Goal: Information Seeking & Learning: Find specific fact

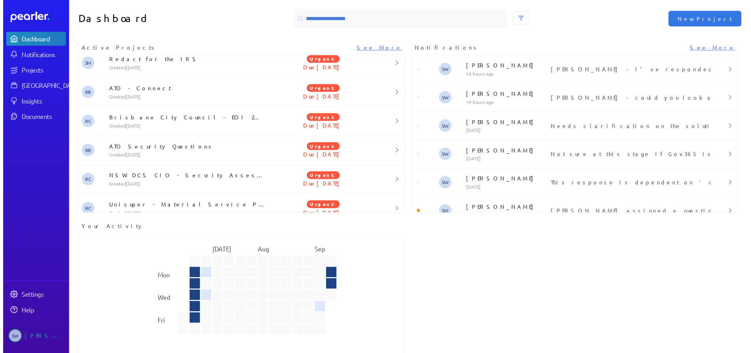
scroll to position [402, 0]
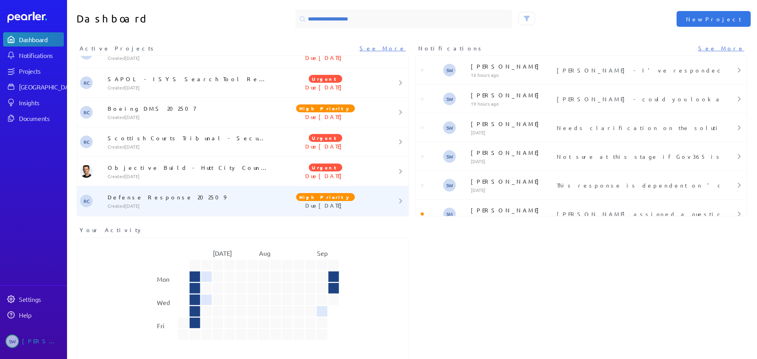
click at [116, 201] on div "Defense Response 202509 Created [DATE]" at bounding box center [187, 201] width 166 height 16
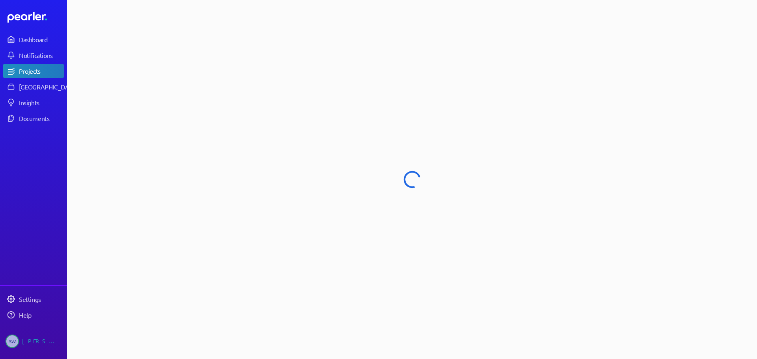
select select "****"
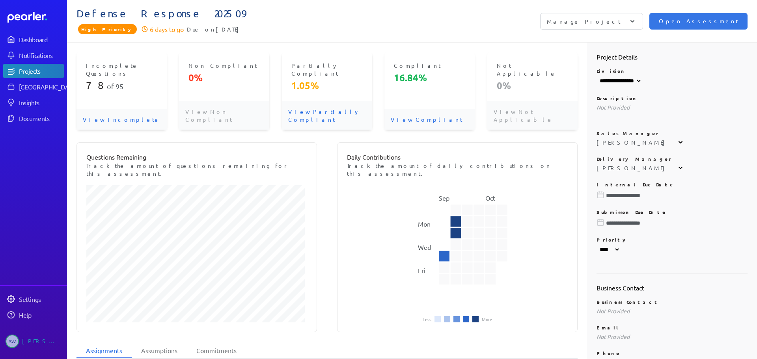
click at [115, 109] on p "View Incomplete" at bounding box center [121, 119] width 90 height 20
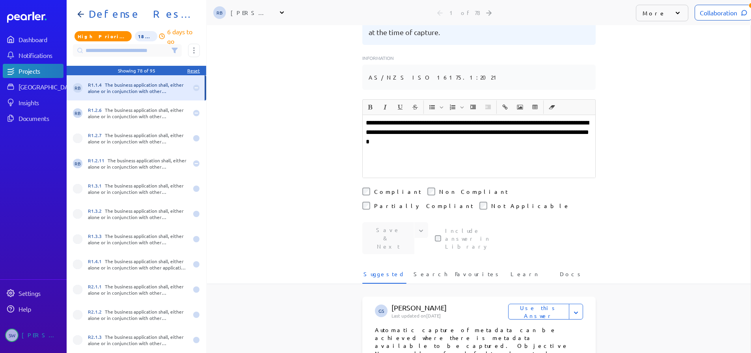
scroll to position [197, 0]
click at [425, 269] on span "Search" at bounding box center [430, 275] width 34 height 13
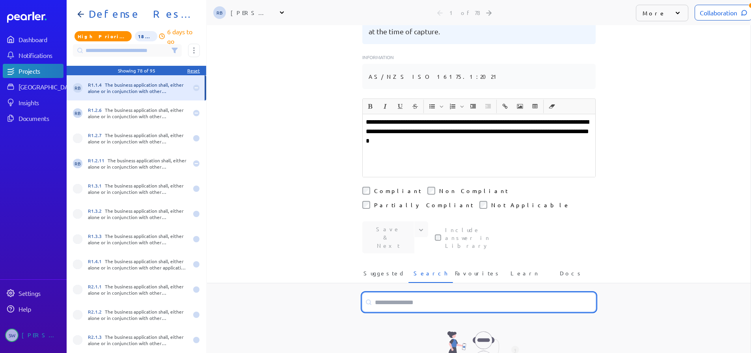
click at [391, 293] on input at bounding box center [478, 302] width 233 height 19
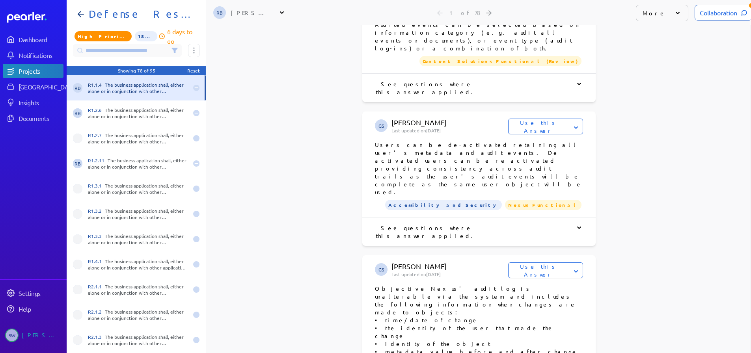
scroll to position [630, 0]
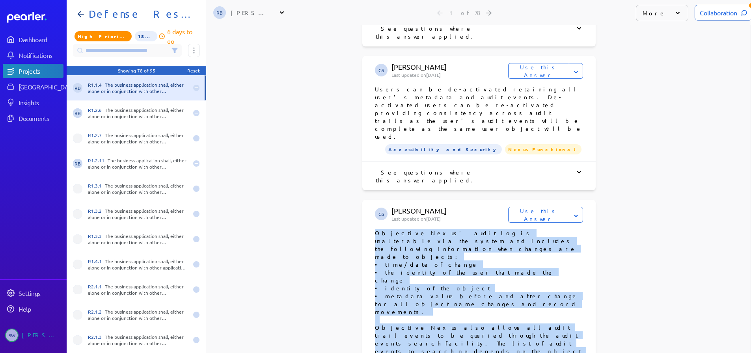
drag, startPoint x: 372, startPoint y: 112, endPoint x: 411, endPoint y: 248, distance: 142.3
click at [411, 248] on p "Objective Nexus' audit log is unalterable via the system and includes the follo…" at bounding box center [479, 339] width 208 height 221
copy p "Objective Nexus' audit log is unalterable via the system and includes the follo…"
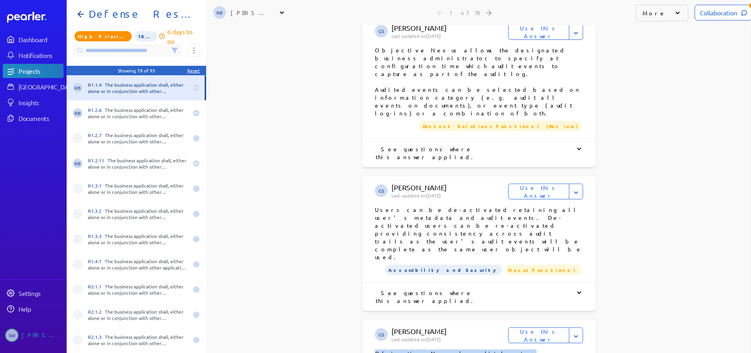
scroll to position [315, 0]
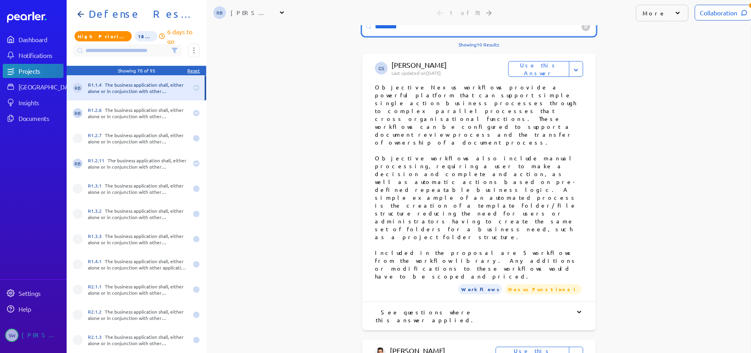
scroll to position [512, 0]
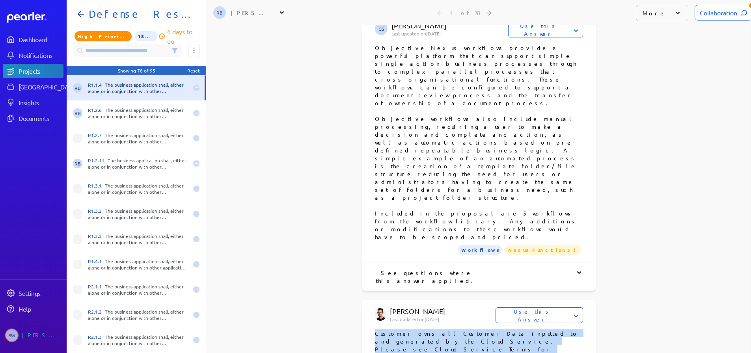
drag, startPoint x: 372, startPoint y: 197, endPoint x: 483, endPoint y: 203, distance: 111.7
click at [483, 329] on p "Customer owns all Customer Data inputted to and generated by the Cloud Service.…" at bounding box center [479, 345] width 208 height 32
copy p "Customer owns all Customer Data inputted to and generated by the Cloud Service.…"
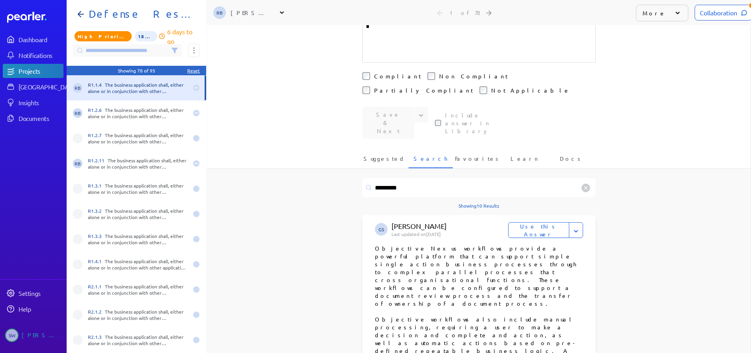
scroll to position [158, 0]
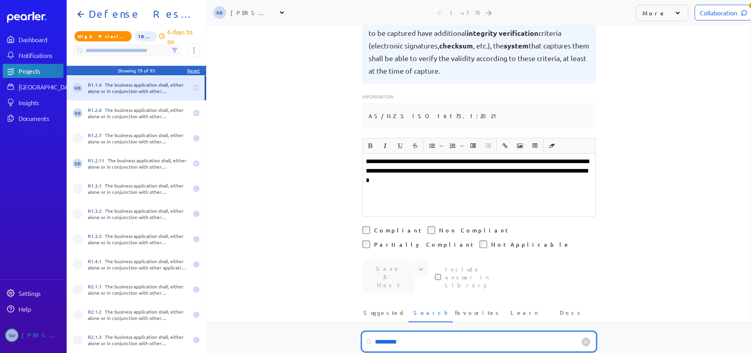
drag, startPoint x: 407, startPoint y: 299, endPoint x: 354, endPoint y: 296, distance: 52.9
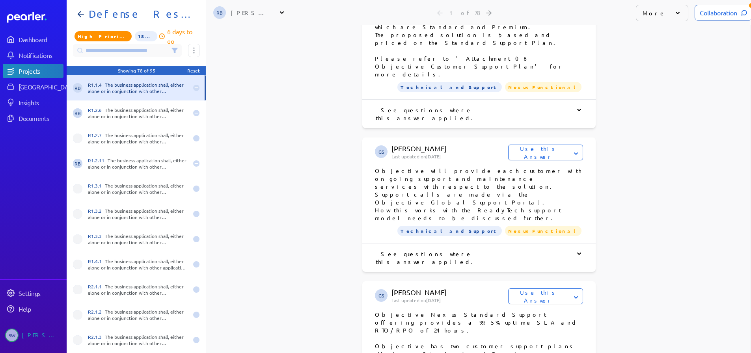
scroll to position [591, 0]
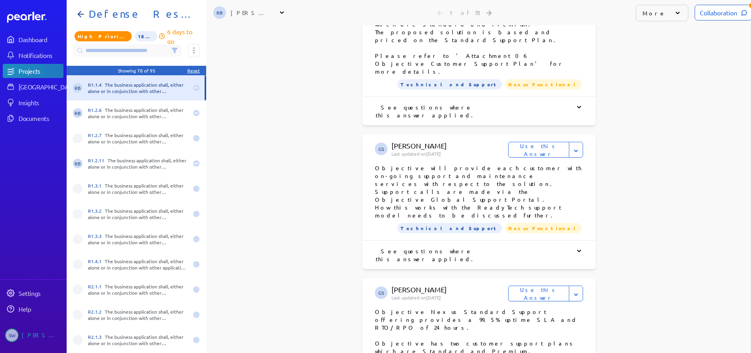
drag, startPoint x: 388, startPoint y: 245, endPoint x: 560, endPoint y: 246, distance: 171.8
click at [560, 308] on p "Objective Nexus Standard Support offering provides a 99.5% uptime SLA and RTO/R…" at bounding box center [479, 355] width 208 height 95
copy p "[URL][DOMAIN_NAME]?"
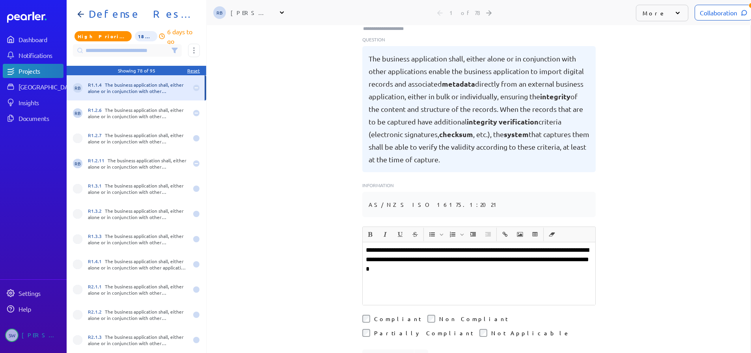
scroll to position [236, 0]
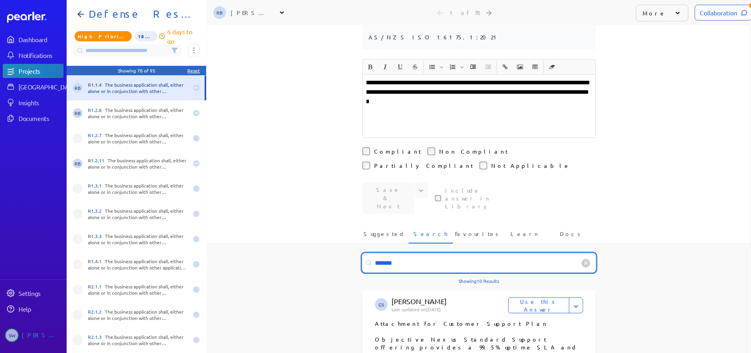
drag, startPoint x: 402, startPoint y: 224, endPoint x: 353, endPoint y: 223, distance: 48.1
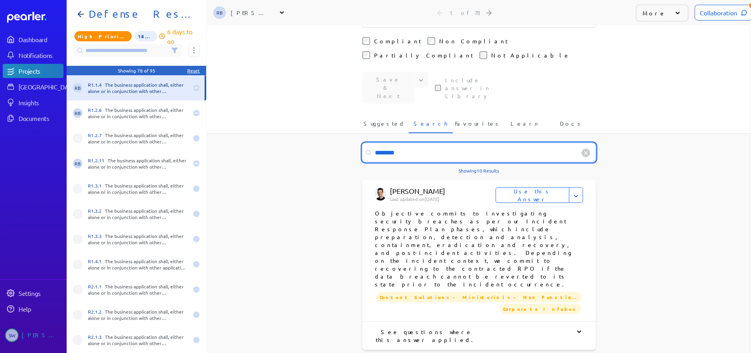
scroll to position [355, 0]
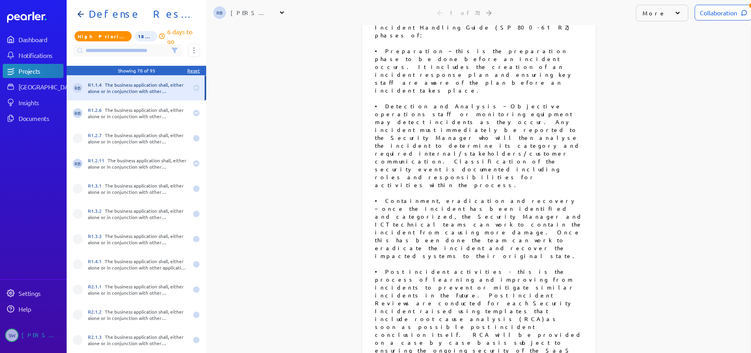
scroll to position [867, 0]
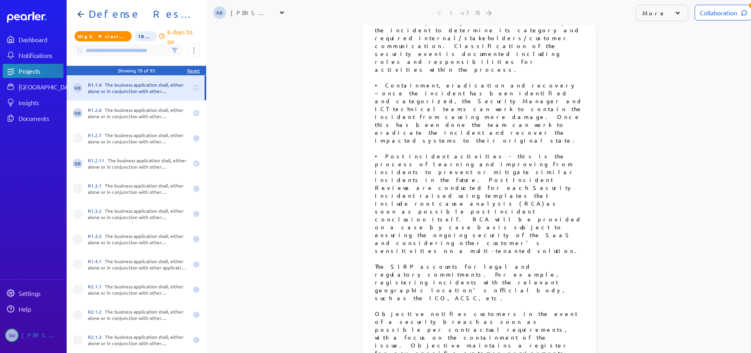
copy p "Loremipsu dolorsita c Adipisci Elitsedd Eiusmodt Inci (UTLA) et dolo ma ali ENI…"
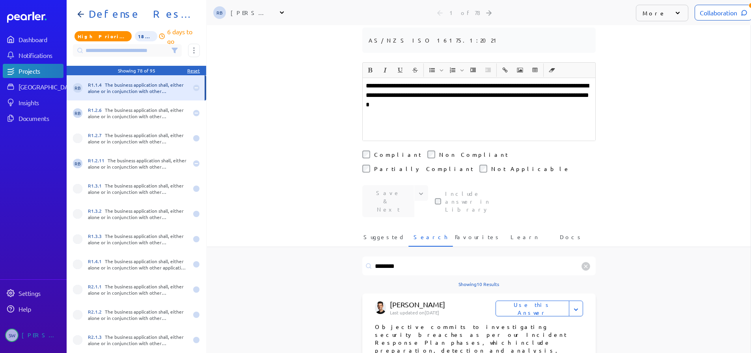
scroll to position [197, 0]
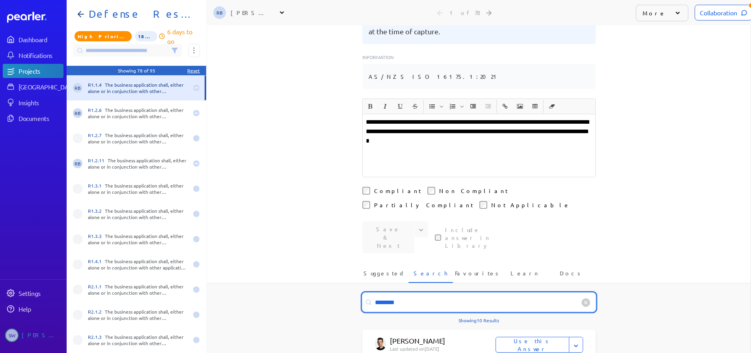
drag, startPoint x: 402, startPoint y: 263, endPoint x: 344, endPoint y: 258, distance: 57.8
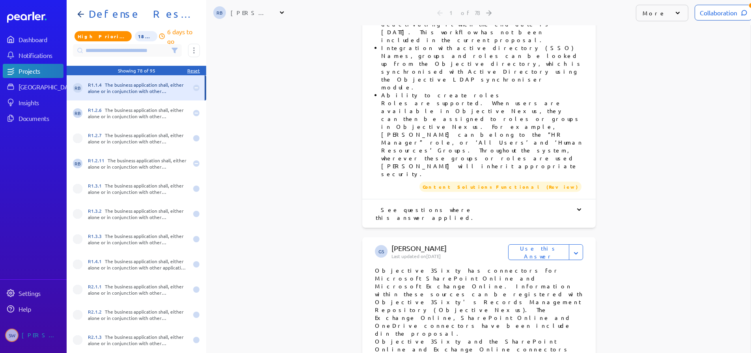
scroll to position [395, 0]
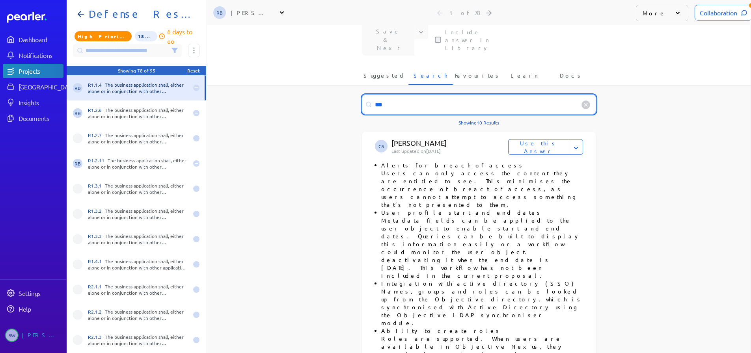
drag, startPoint x: 387, startPoint y: 59, endPoint x: 346, endPoint y: 60, distance: 41.4
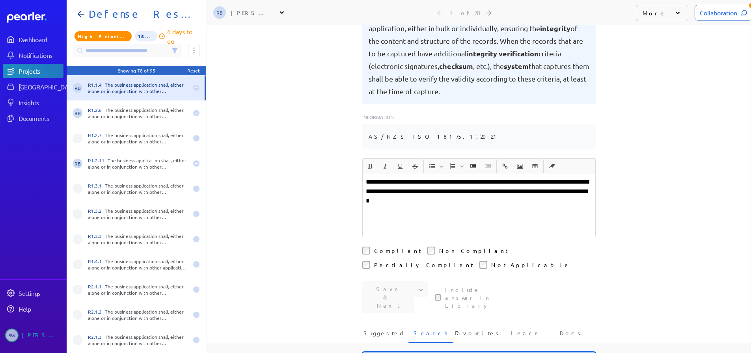
scroll to position [237, 0]
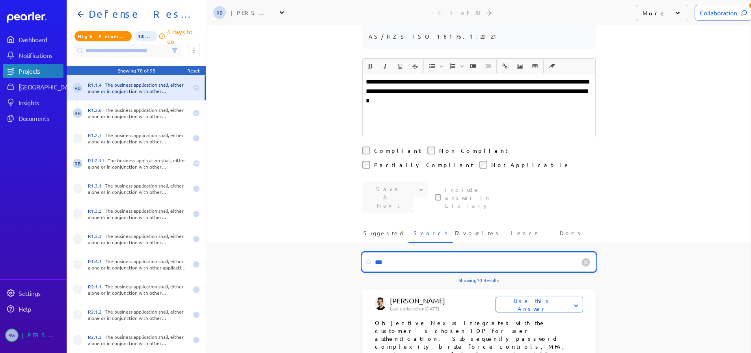
drag, startPoint x: 404, startPoint y: 218, endPoint x: 356, endPoint y: 212, distance: 48.7
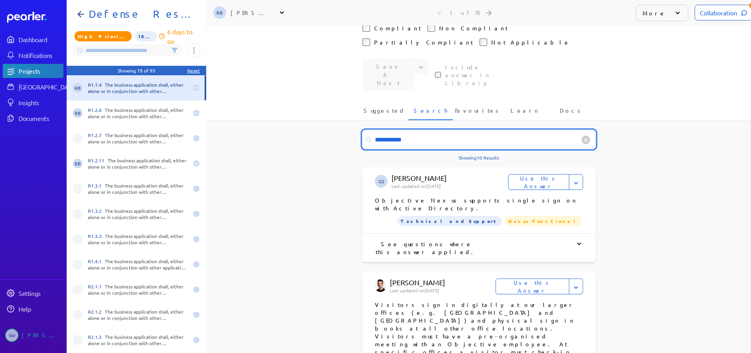
scroll to position [355, 0]
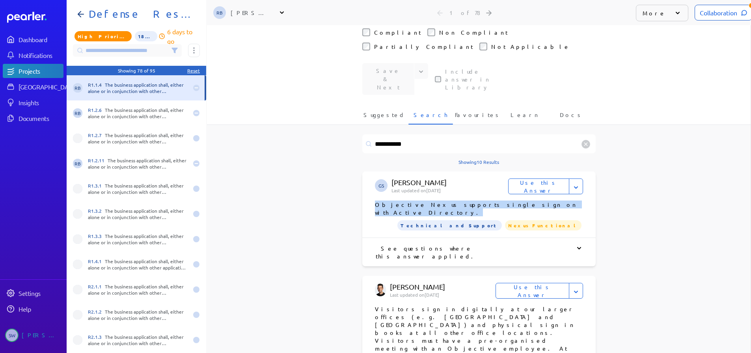
drag, startPoint x: 531, startPoint y: 157, endPoint x: 361, endPoint y: 159, distance: 170.2
click at [362, 171] on div "GS [PERSON_NAME] Last updated on [DATE] Use this Answer Flag for Review Don't s…" at bounding box center [478, 204] width 233 height 66
copy p "Objective Nexus supports single sign on with Active Directory."
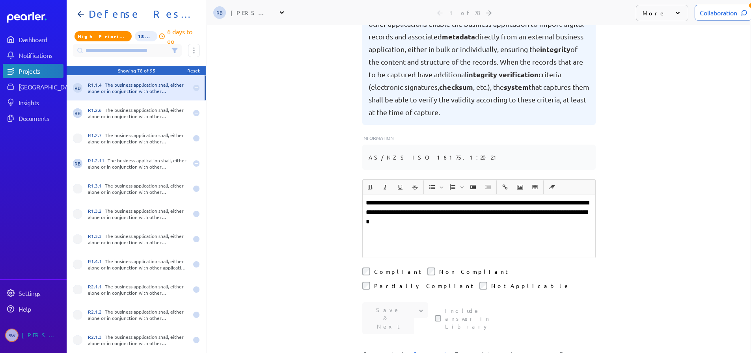
scroll to position [158, 0]
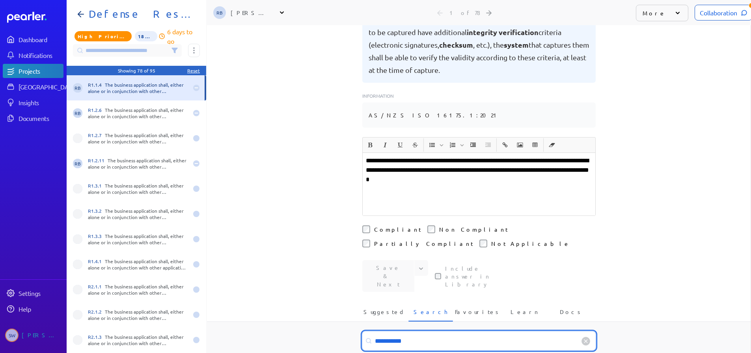
drag, startPoint x: 407, startPoint y: 293, endPoint x: 339, endPoint y: 297, distance: 67.9
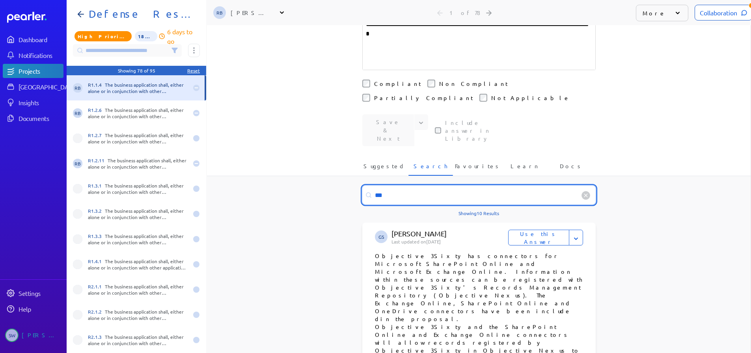
scroll to position [316, 0]
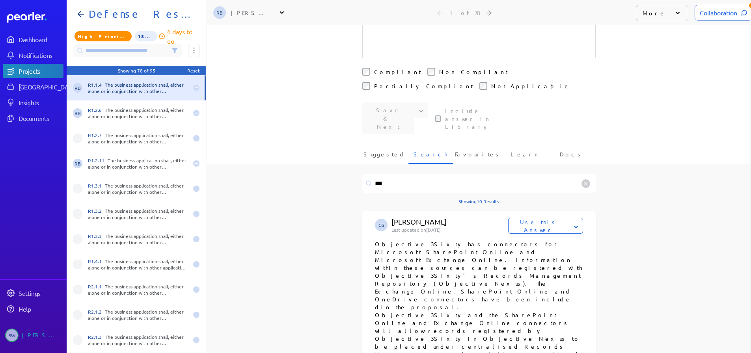
drag, startPoint x: 373, startPoint y: 236, endPoint x: 531, endPoint y: 258, distance: 159.9
copy p "Objective 3Sixty and the SharePoint Online and Exchange Online connectors will …"
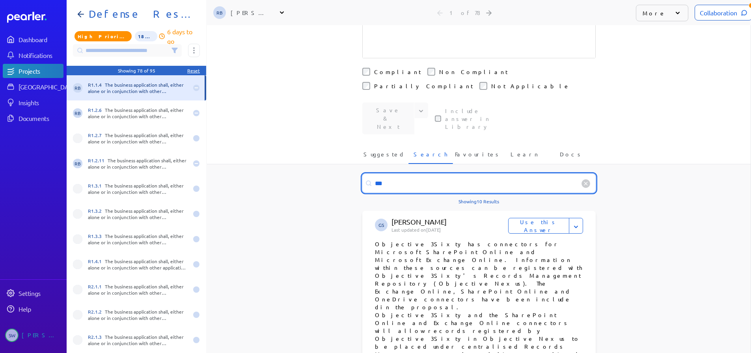
drag, startPoint x: 405, startPoint y: 138, endPoint x: 356, endPoint y: 135, distance: 49.3
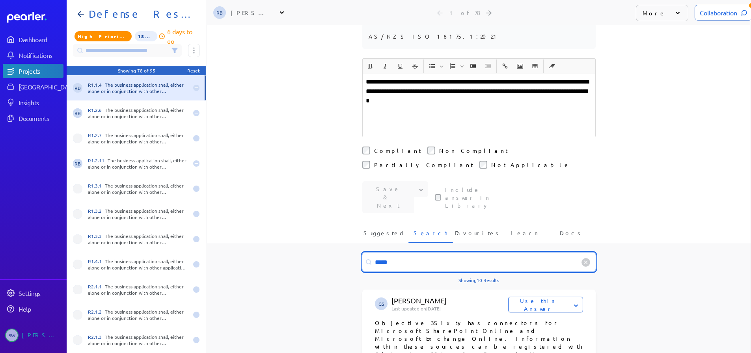
scroll to position [355, 0]
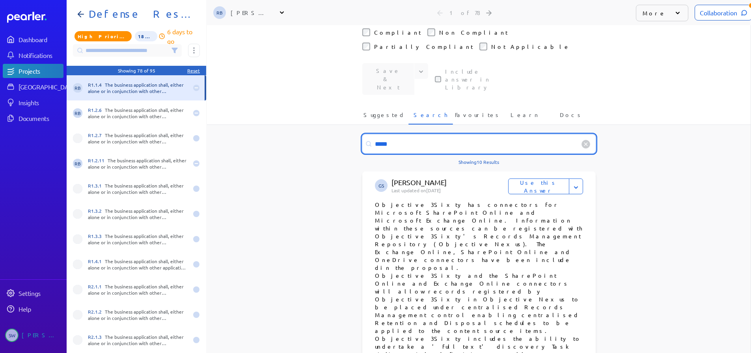
drag, startPoint x: 390, startPoint y: 99, endPoint x: 355, endPoint y: 99, distance: 35.1
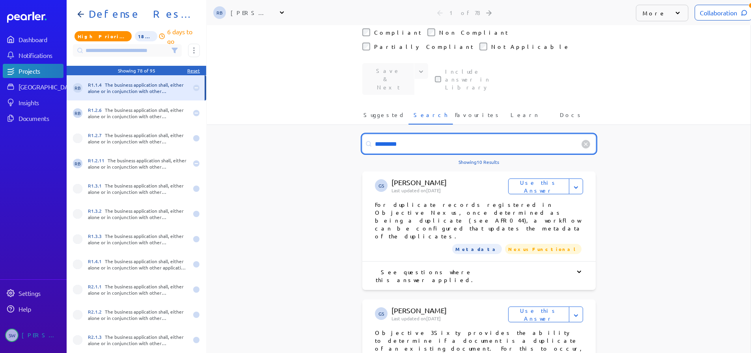
type input "*********"
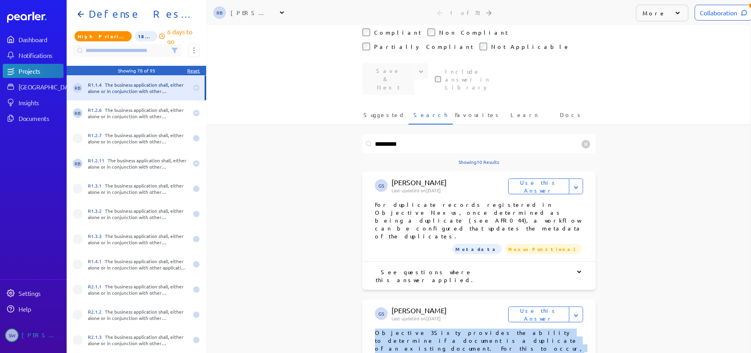
drag, startPoint x: 373, startPoint y: 261, endPoint x: 558, endPoint y: 295, distance: 187.5
copy p "Objective 3Sixty provides the ability to determine if a document is a duplicate…"
drag, startPoint x: 373, startPoint y: 262, endPoint x: 420, endPoint y: 272, distance: 48.1
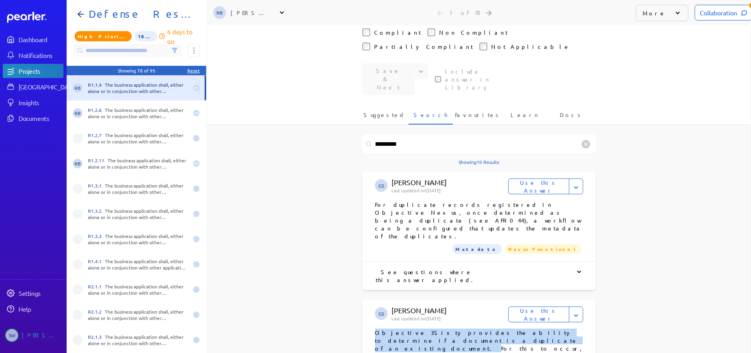
copy p "Objective 3Sixty provides the ability to determine if a document is a duplicate…"
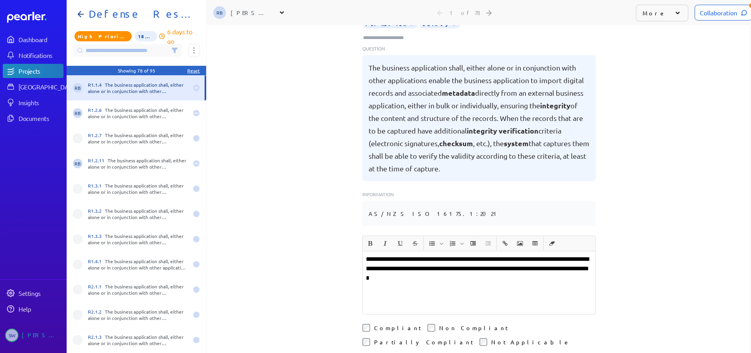
scroll to position [0, 0]
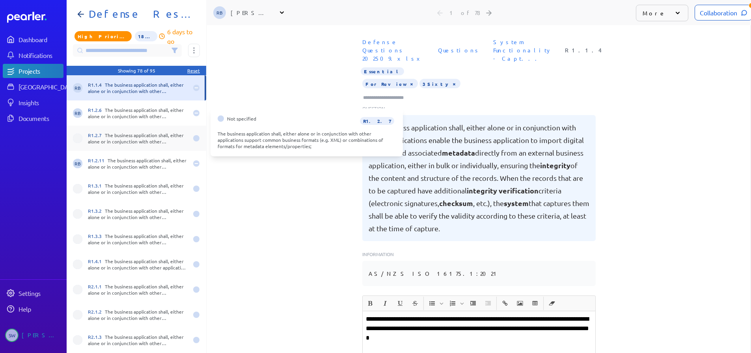
click at [141, 132] on div "R1.2.7 The business application shall, either alone or in conjunction with othe…" at bounding box center [138, 138] width 100 height 13
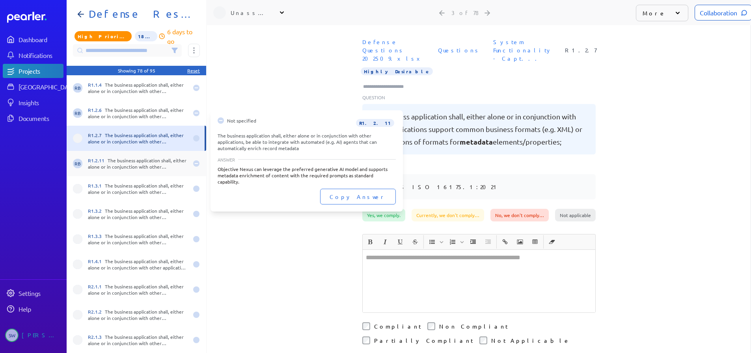
click at [125, 157] on div "R1.2.11 The business application shall, either alone or in conjunction with oth…" at bounding box center [138, 163] width 100 height 13
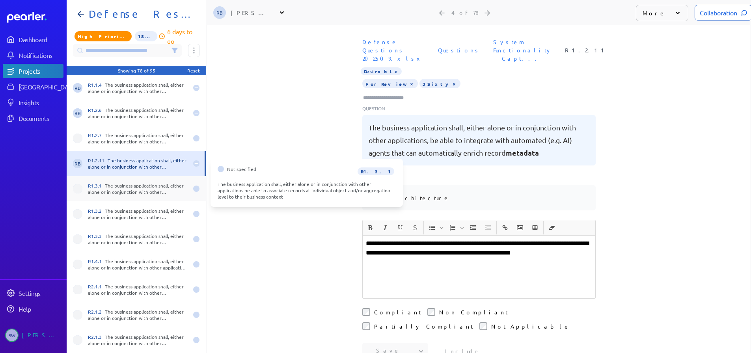
click at [116, 184] on div "R1.3.1 The business application shall, either alone or in conjunction with othe…" at bounding box center [138, 188] width 100 height 13
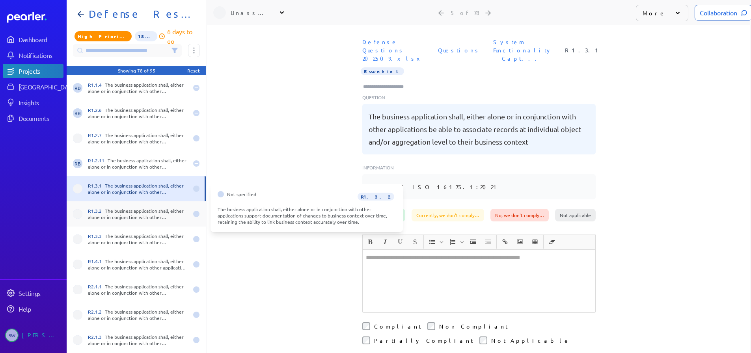
click at [121, 208] on div "R1.3.2 The business application shall, either alone or in conjunction with othe…" at bounding box center [138, 214] width 100 height 13
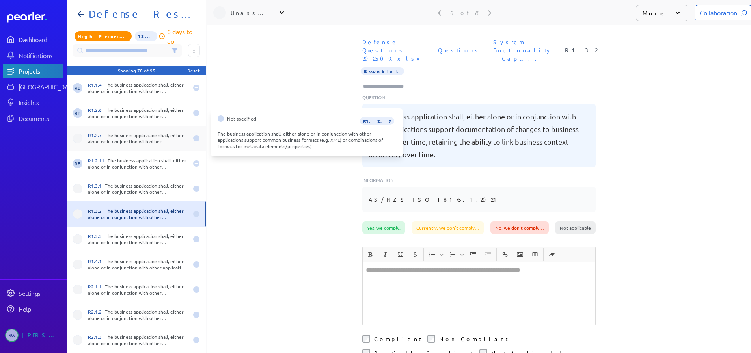
click at [127, 132] on div "R1.2.7 The business application shall, either alone or in conjunction with othe…" at bounding box center [138, 138] width 100 height 13
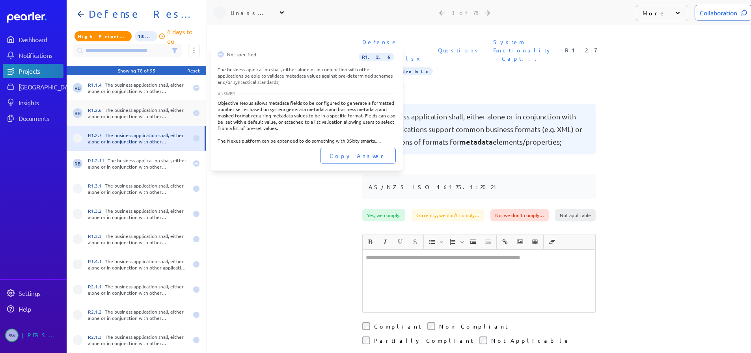
click at [132, 110] on div "R1.2.6 The business application shall, either alone or in conjunction with othe…" at bounding box center [138, 113] width 100 height 13
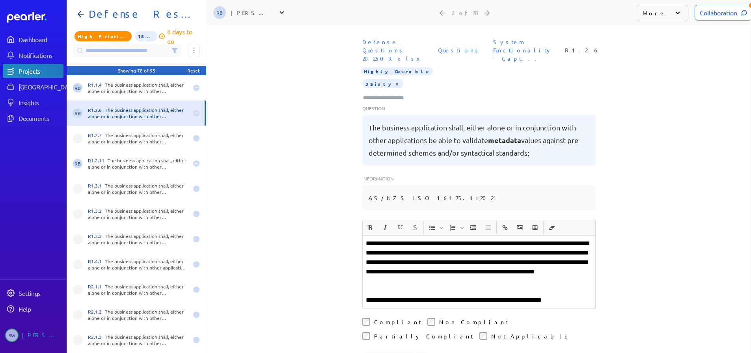
scroll to position [0, 0]
click at [81, 14] on icon at bounding box center [81, 14] width 6 height 0
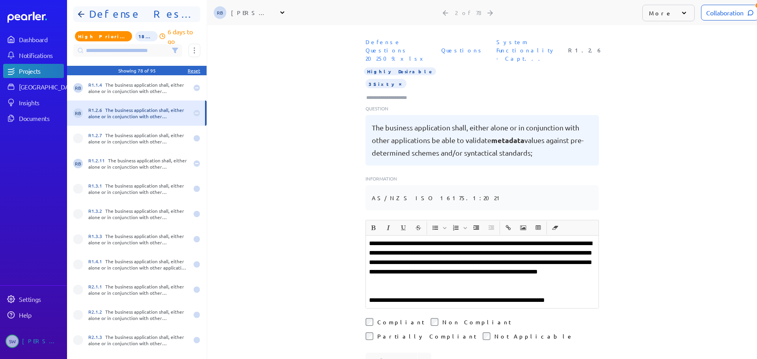
select select "****"
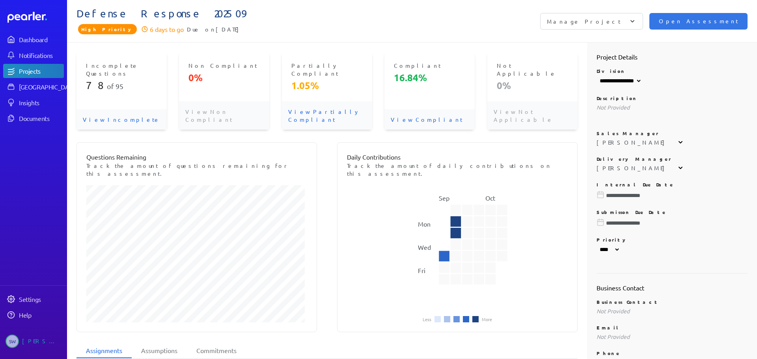
click at [104, 109] on p "View Incomplete" at bounding box center [121, 119] width 90 height 20
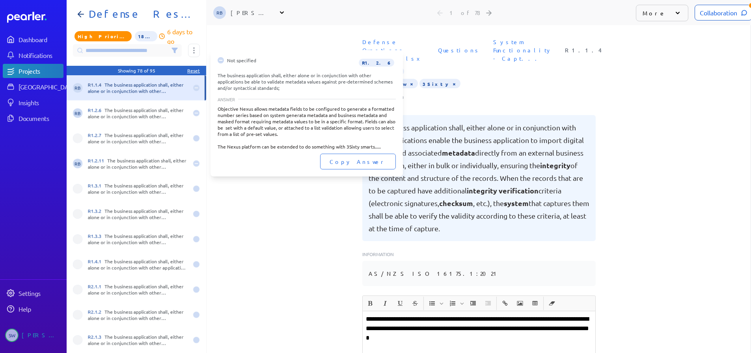
scroll to position [0, 6]
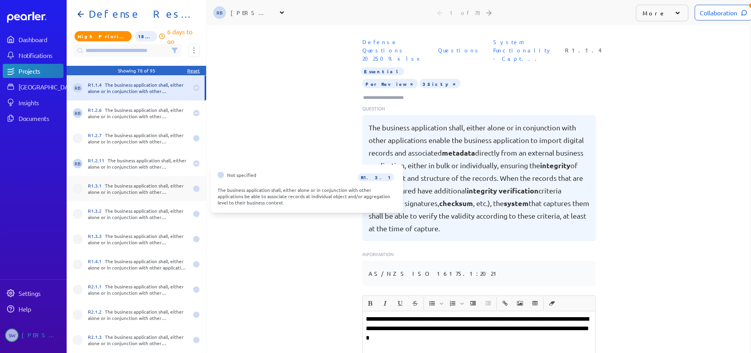
click at [114, 189] on div "R1.3.1 The business application shall, either alone or in conjunction with othe…" at bounding box center [138, 188] width 100 height 13
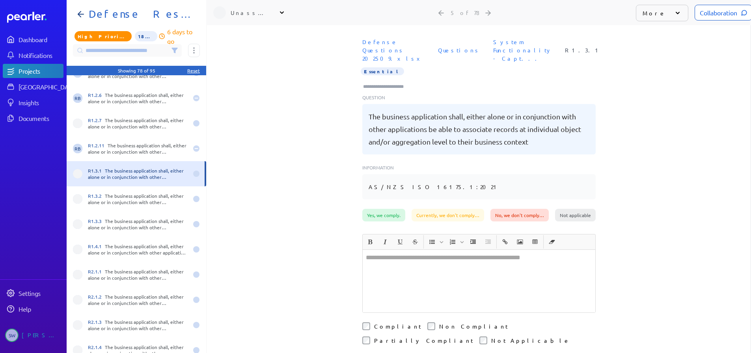
scroll to position [16, 0]
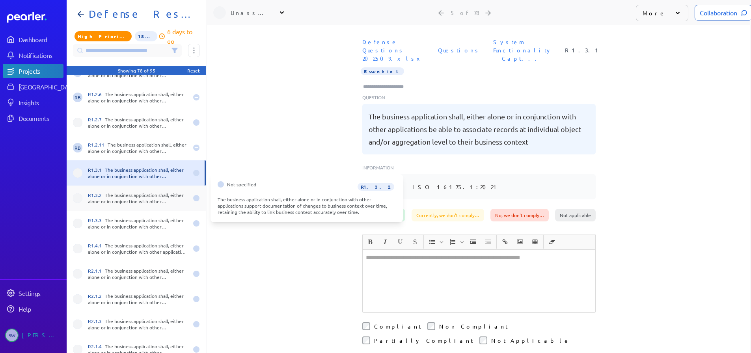
click at [107, 189] on div "R1.3.2 The business application shall, either alone or in conjunction with othe…" at bounding box center [136, 198] width 139 height 25
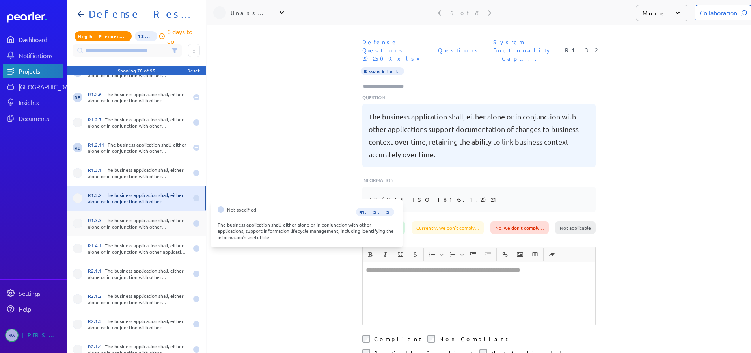
click at [124, 227] on div "R1.3.3 The business application shall, either alone or in conjunction with othe…" at bounding box center [138, 223] width 100 height 13
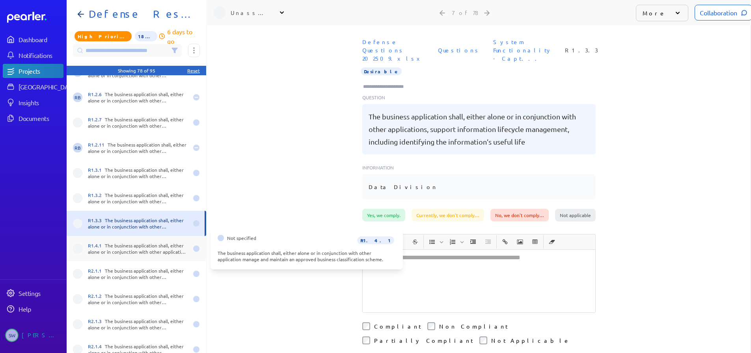
click at [125, 243] on div "R1.4.1 The business application shall, either alone or in conjunction with othe…" at bounding box center [138, 248] width 100 height 13
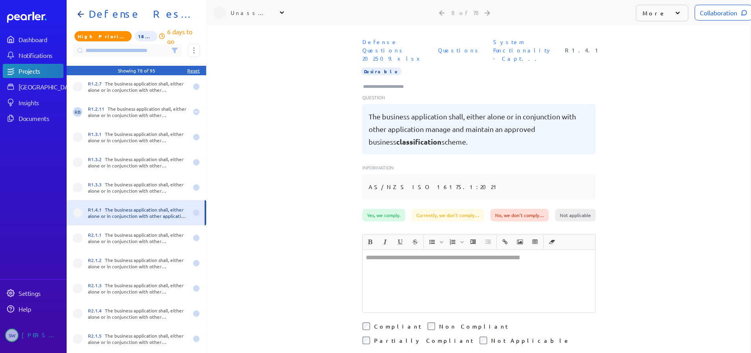
scroll to position [95, 0]
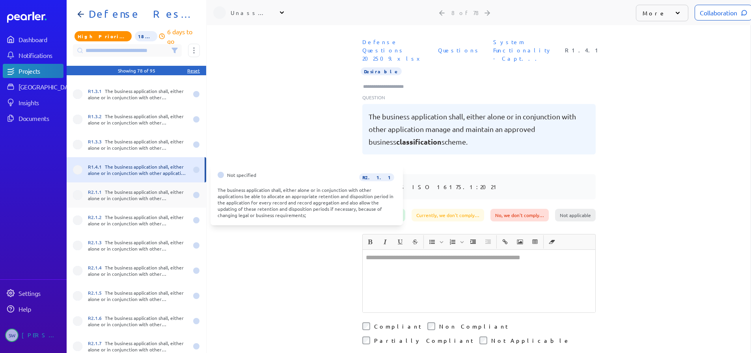
click at [135, 200] on div "R2.1.1 The business application shall, either alone or in conjunction with othe…" at bounding box center [138, 195] width 100 height 13
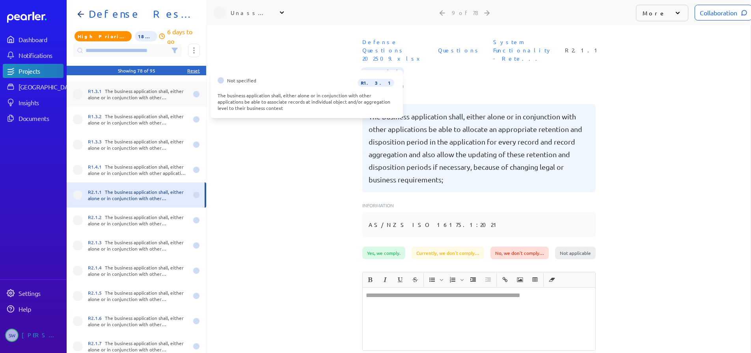
click at [128, 94] on div "R1.3.1 The business application shall, either alone or in conjunction with othe…" at bounding box center [138, 94] width 100 height 13
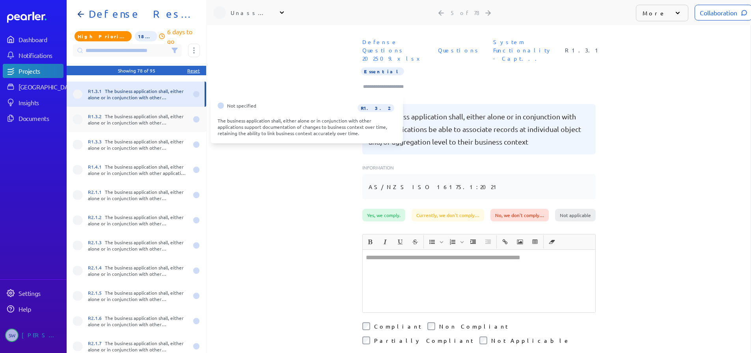
click at [126, 113] on div "R1.3.2 The business application shall, either alone or in conjunction with othe…" at bounding box center [138, 119] width 100 height 13
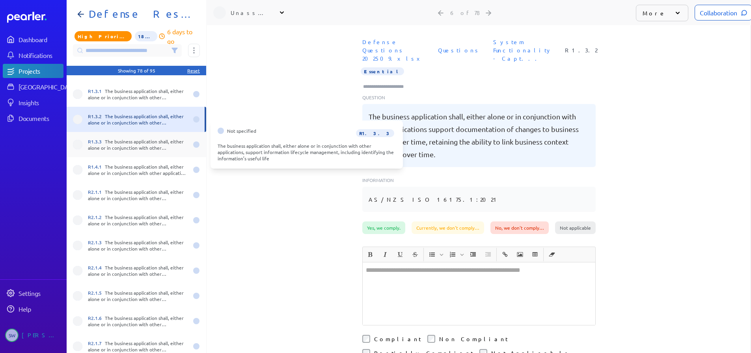
click at [129, 136] on div "R1.3.3 The business application shall, either alone or in conjunction with othe…" at bounding box center [136, 144] width 139 height 25
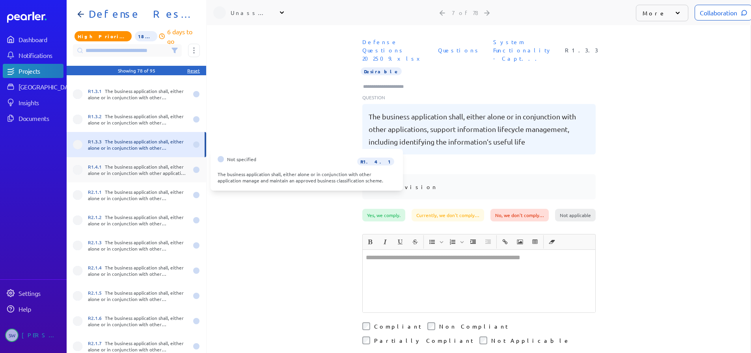
click at [129, 163] on div "R1.4.1 The business application shall, either alone or in conjunction with othe…" at bounding box center [136, 169] width 139 height 25
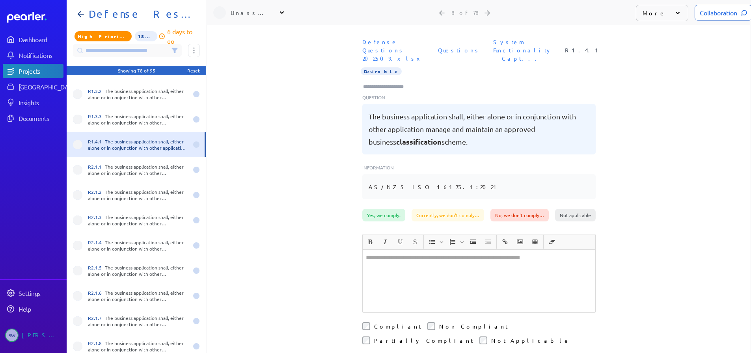
scroll to position [134, 0]
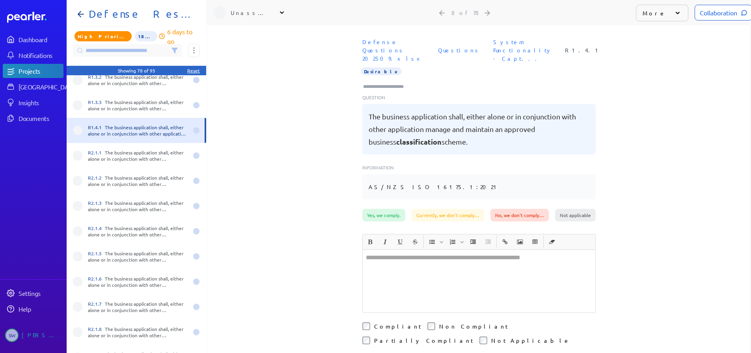
click at [129, 54] on input at bounding box center [127, 50] width 109 height 13
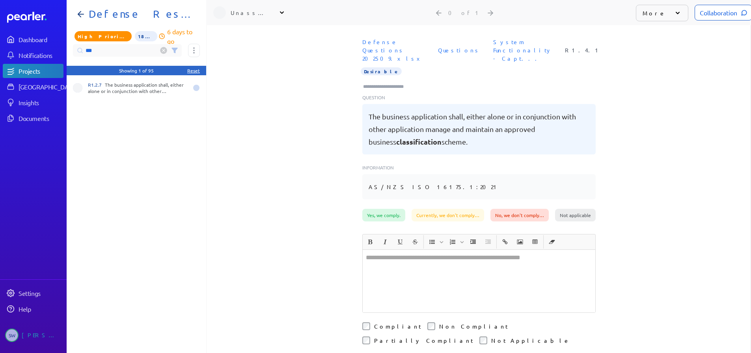
scroll to position [0, 0]
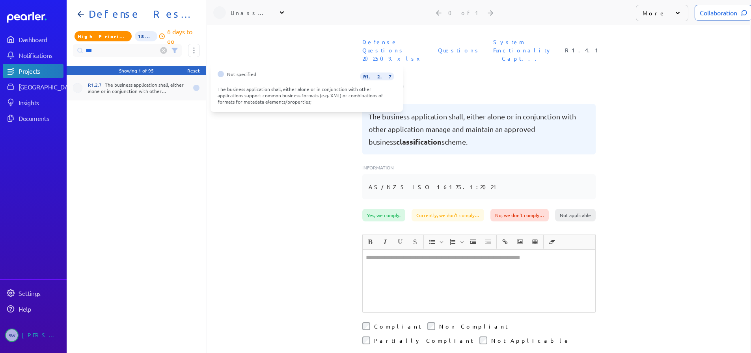
type input "***"
click at [141, 92] on div "R1.2.7 The business application shall, either alone or in conjunction with othe…" at bounding box center [138, 88] width 100 height 13
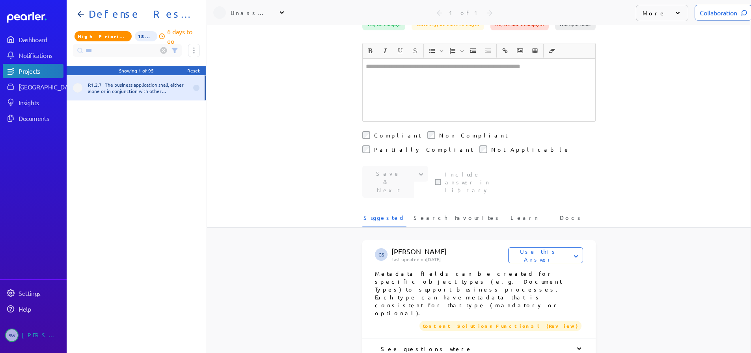
scroll to position [39, 0]
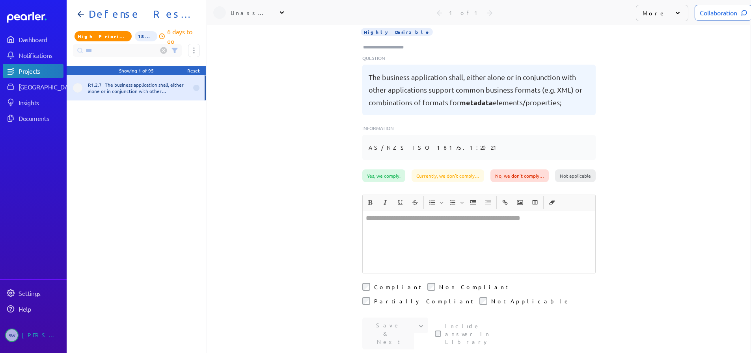
click at [280, 11] on icon at bounding box center [282, 13] width 8 height 8
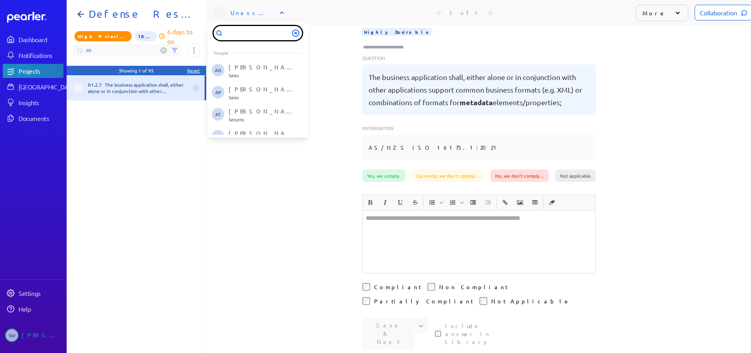
click at [258, 34] on input "text" at bounding box center [258, 33] width 88 height 14
type input "*"
click at [315, 15] on div "1 of 1" at bounding box center [464, 12] width 344 height 25
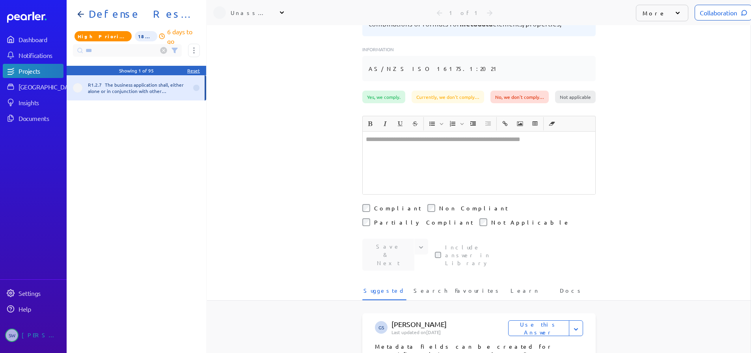
scroll to position [158, 0]
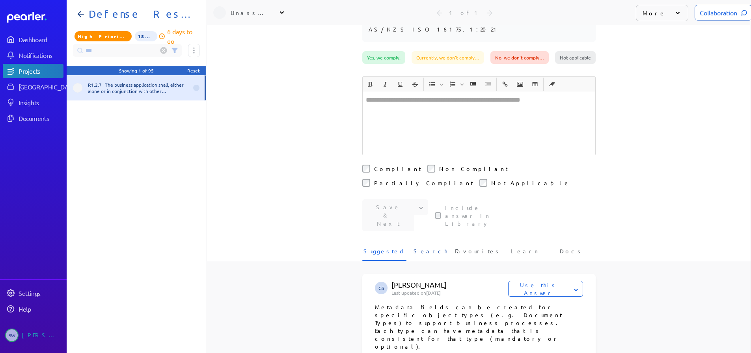
click at [433, 247] on span "Search" at bounding box center [430, 253] width 34 height 13
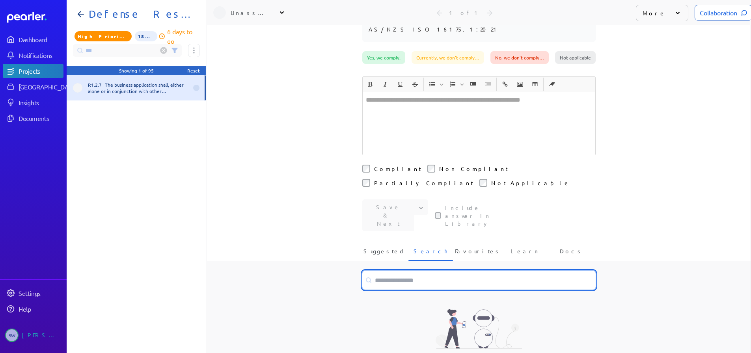
click at [391, 271] on input at bounding box center [478, 280] width 233 height 19
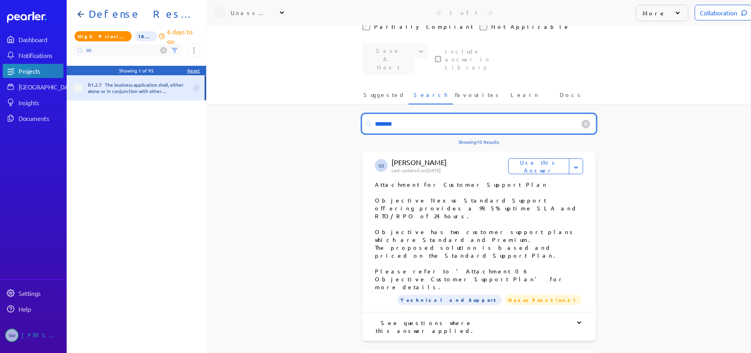
scroll to position [315, 0]
type input "*******"
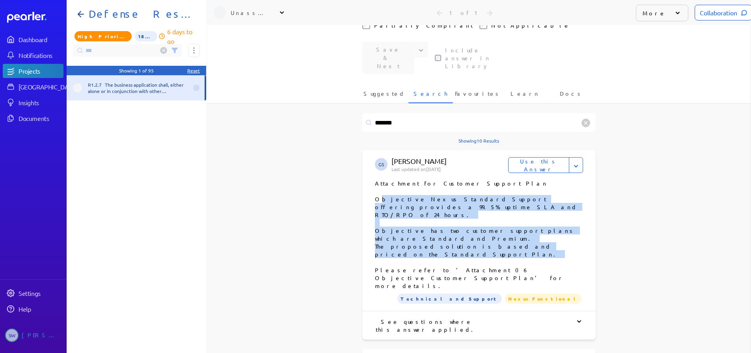
drag, startPoint x: 372, startPoint y: 160, endPoint x: 549, endPoint y: 194, distance: 179.8
click at [549, 194] on p "Attachment for Customer Support Plan Objective Nexus Standard Support offering …" at bounding box center [479, 234] width 208 height 110
copy p "Objective Nexus Standard Support offering provides a 99.5% uptime SLA and RTO/R…"
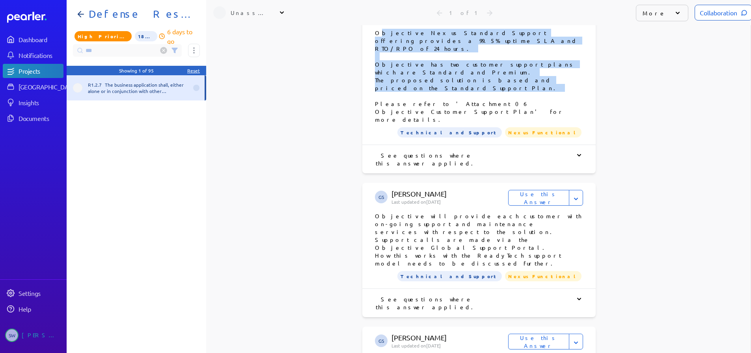
scroll to position [552, 0]
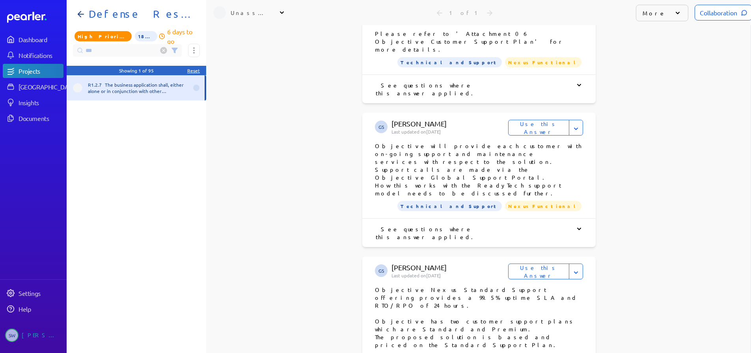
drag, startPoint x: 387, startPoint y: 224, endPoint x: 559, endPoint y: 224, distance: 171.8
click at [559, 286] on p "Objective Nexus Standard Support offering provides a 99.5% uptime SLA and RTO/R…" at bounding box center [479, 333] width 208 height 95
copy p "[URL][DOMAIN_NAME]?"
